Goal: Information Seeking & Learning: Learn about a topic

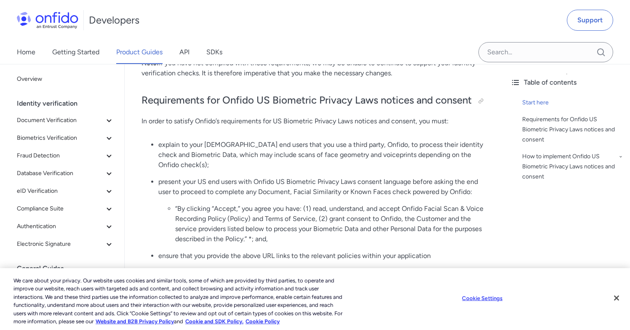
scroll to position [414, 0]
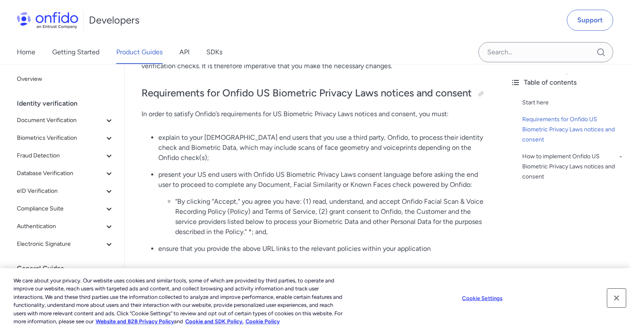
click at [613, 296] on button "Close" at bounding box center [616, 298] width 19 height 19
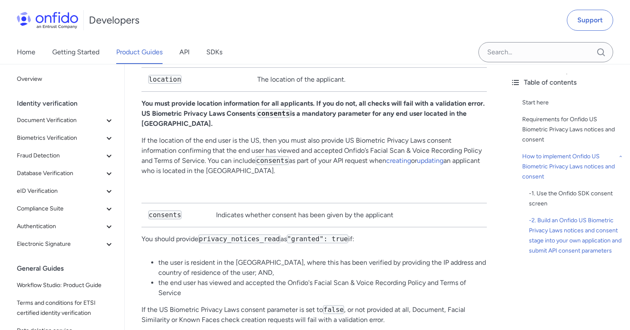
scroll to position [1904, 0]
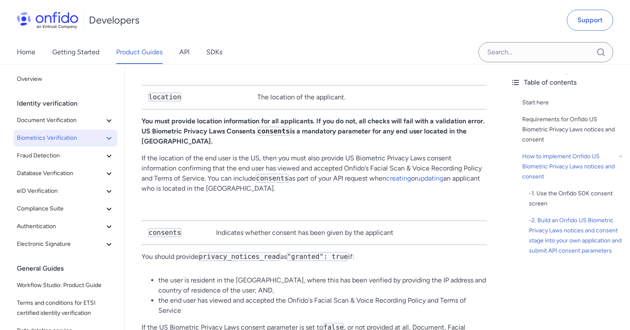
click at [100, 138] on span "Biometrics Verification" at bounding box center [60, 138] width 87 height 10
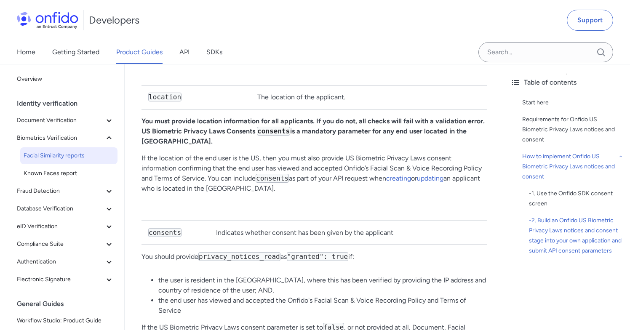
click at [86, 159] on span "Facial Similarity reports" at bounding box center [69, 156] width 91 height 10
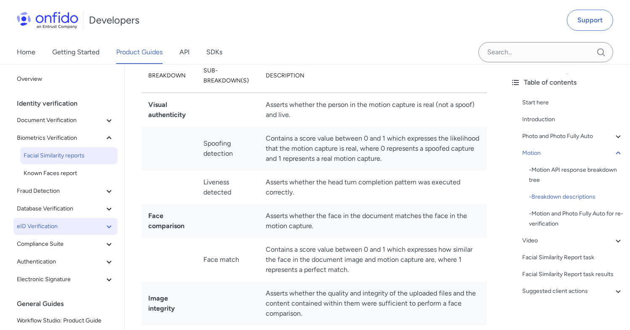
scroll to position [165, 0]
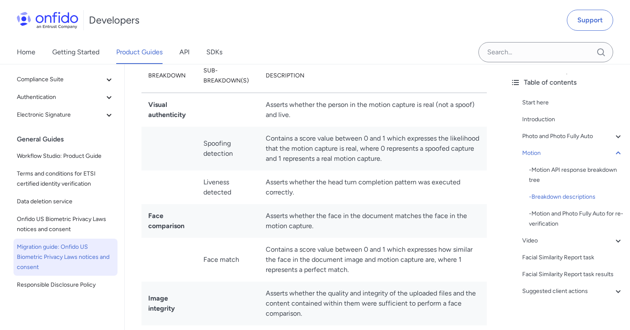
click at [70, 259] on span "Migration guide: Onfido US Biometric Privacy Laws notices and consent" at bounding box center [65, 257] width 97 height 30
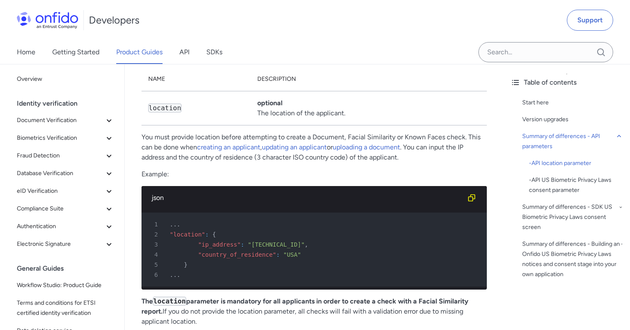
scroll to position [899, 0]
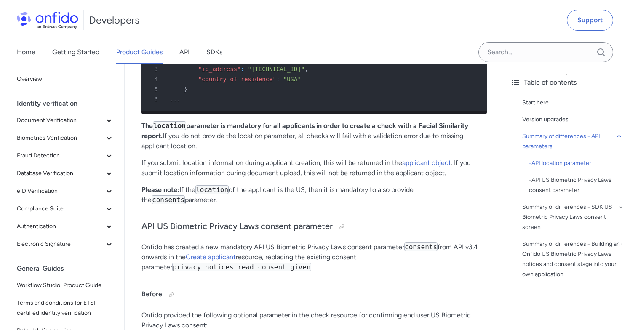
scroll to position [1422, 0]
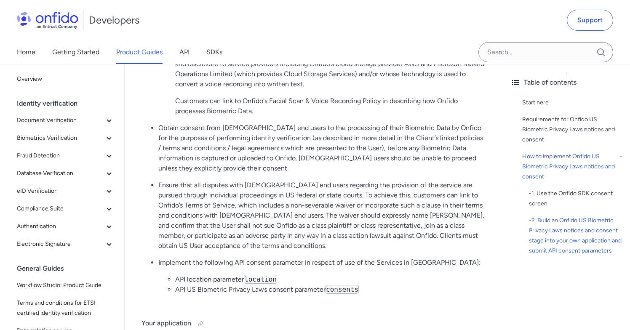
scroll to position [1904, 0]
